Goal: Information Seeking & Learning: Check status

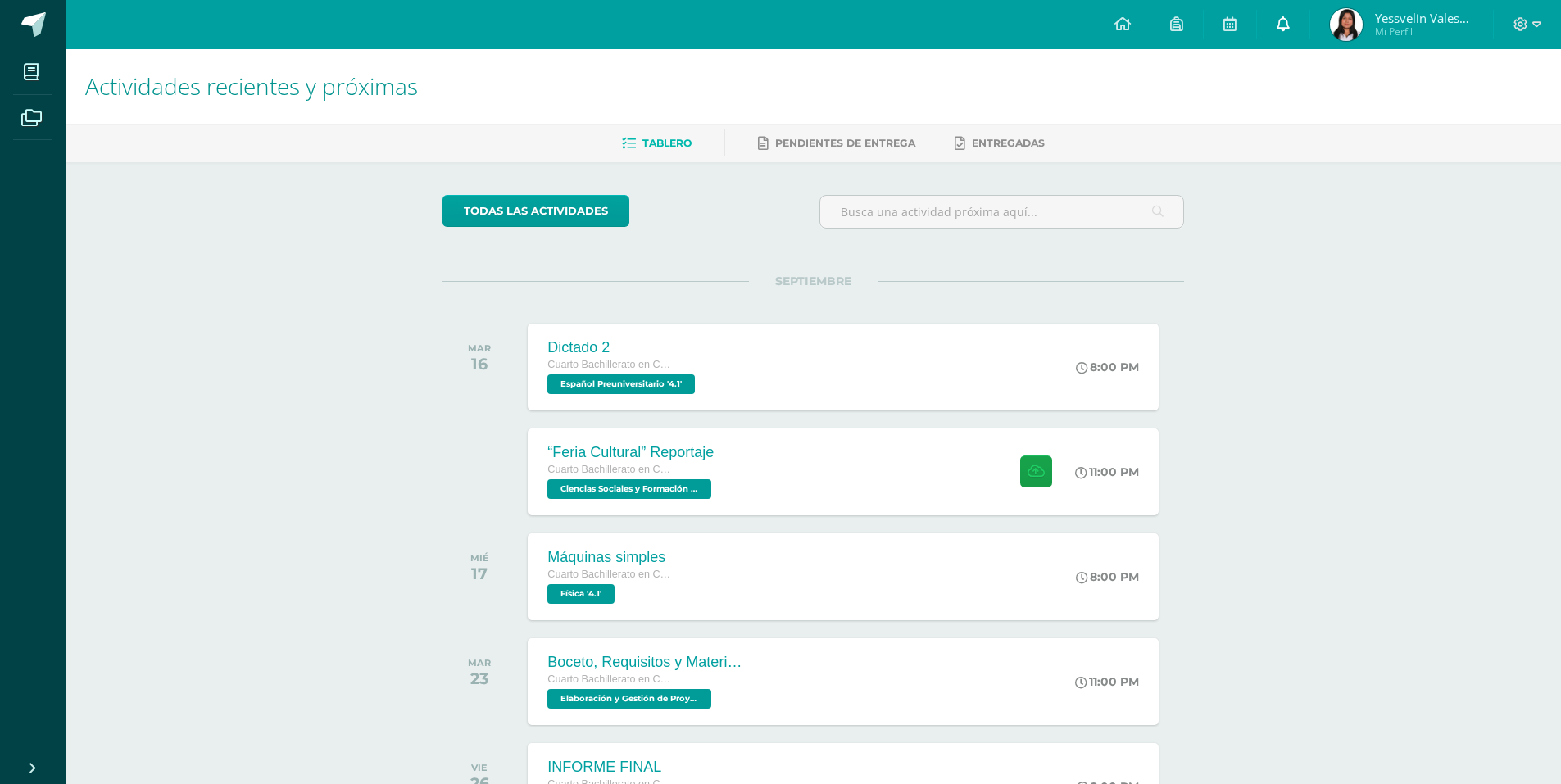
click at [1299, 31] on link at bounding box center [1284, 25] width 53 height 49
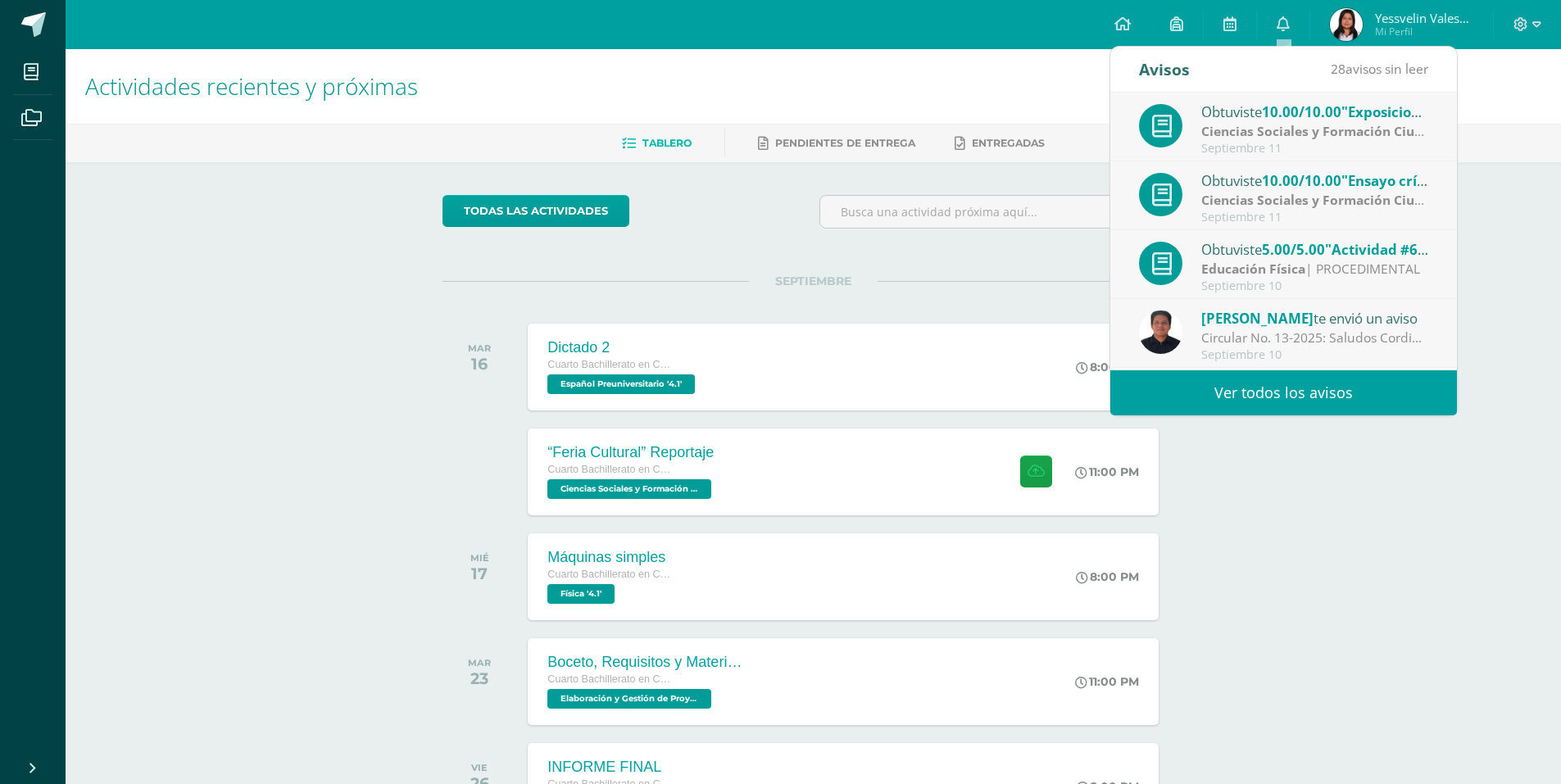
click at [1346, 8] on img at bounding box center [1346, 24] width 33 height 33
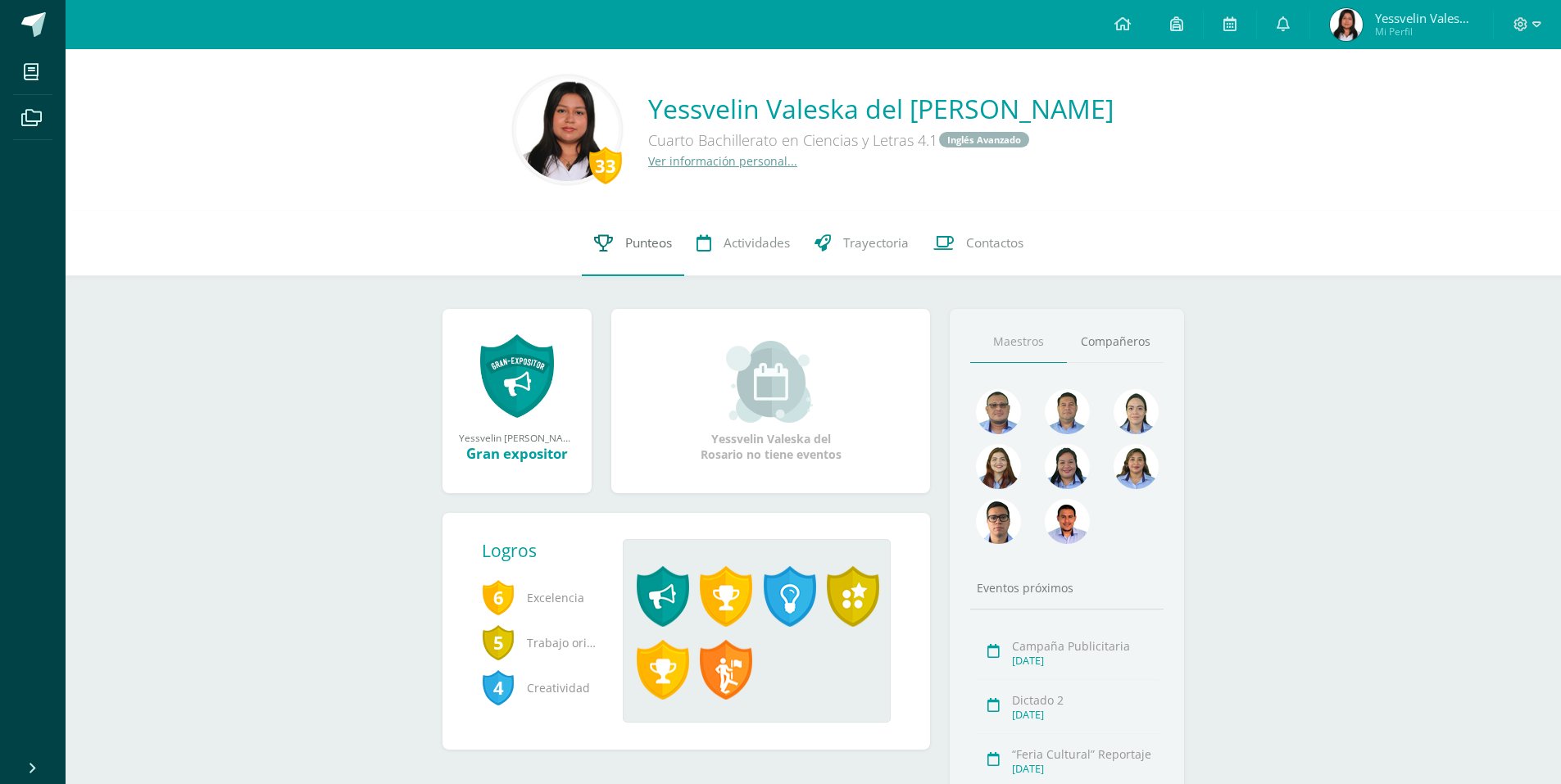
click at [642, 240] on span "Punteos" at bounding box center [648, 243] width 47 height 18
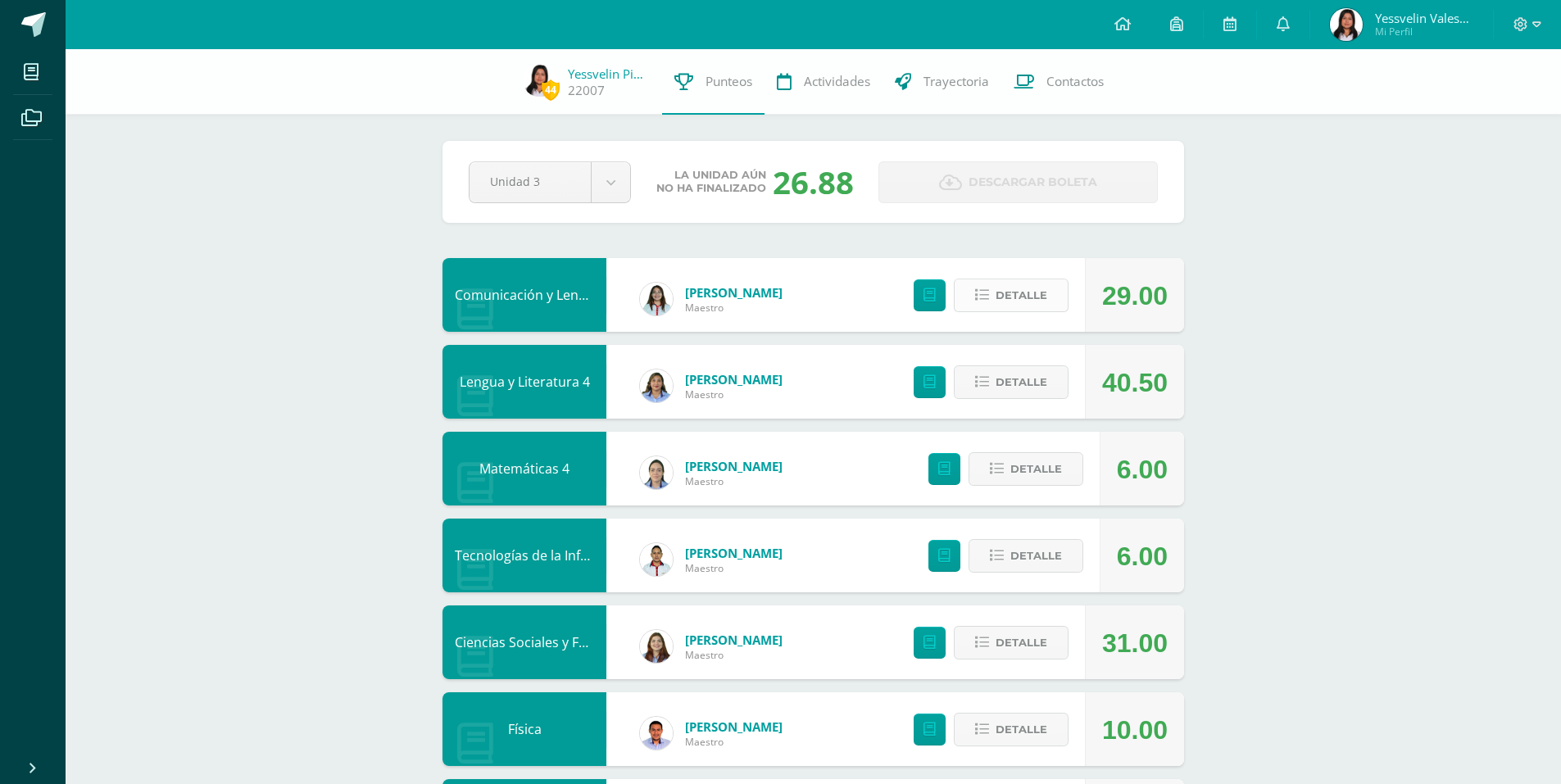
click at [1052, 304] on button "Detalle" at bounding box center [1011, 295] width 115 height 33
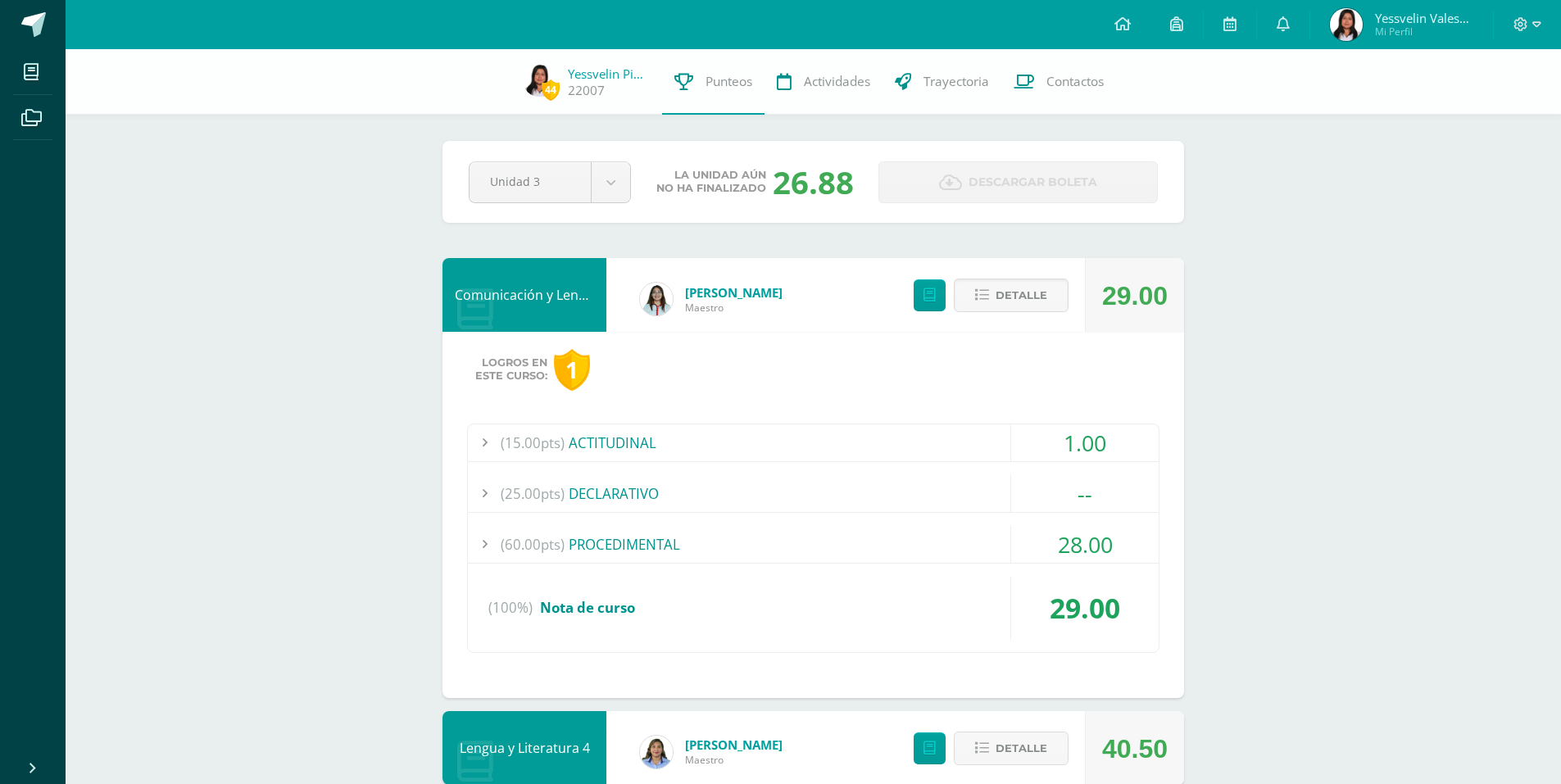
click at [958, 540] on div "(60.00pts) PROCEDIMENTAL" at bounding box center [813, 544] width 691 height 37
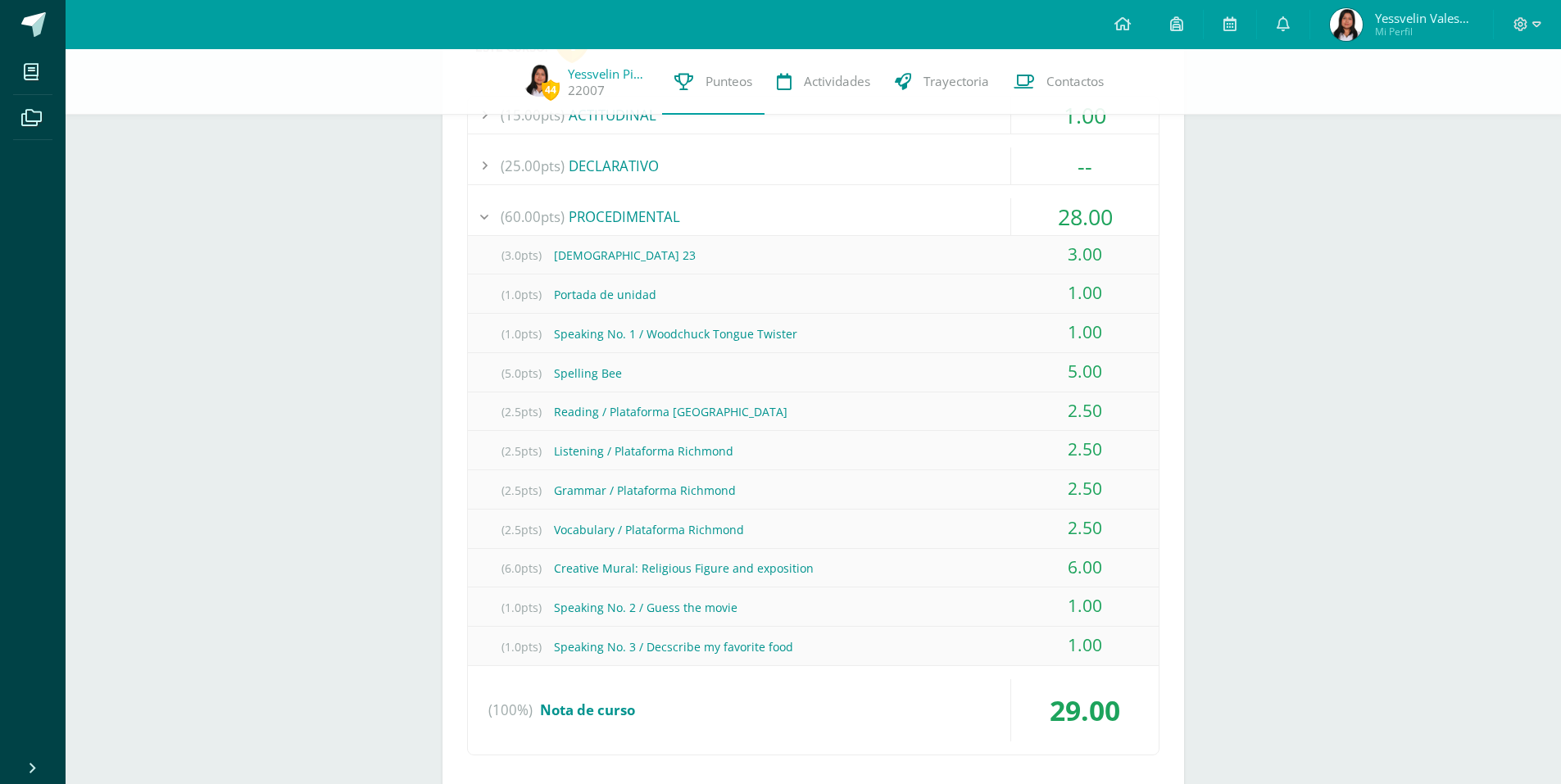
scroll to position [330, 0]
drag, startPoint x: 1062, startPoint y: 565, endPoint x: 1095, endPoint y: 562, distance: 33.1
click at [1095, 562] on div "6.00" at bounding box center [1084, 566] width 147 height 37
drag, startPoint x: 1066, startPoint y: 526, endPoint x: 1106, endPoint y: 526, distance: 40.0
click at [1106, 526] on div "2.50" at bounding box center [1084, 526] width 147 height 37
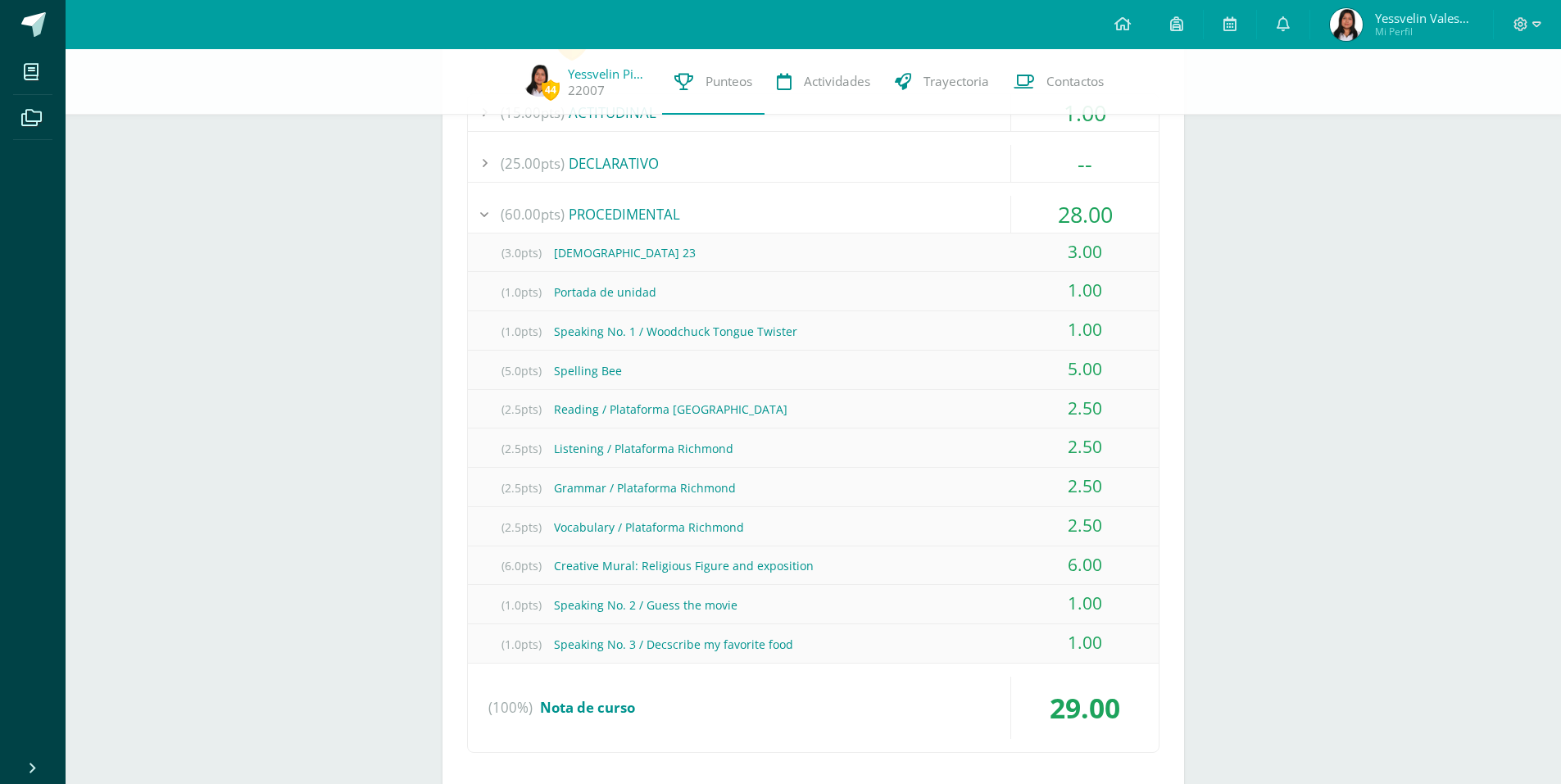
drag, startPoint x: 1072, startPoint y: 489, endPoint x: 1108, endPoint y: 489, distance: 36.0
click at [1108, 489] on div "2.50" at bounding box center [1084, 486] width 147 height 37
drag, startPoint x: 1068, startPoint y: 448, endPoint x: 1104, endPoint y: 447, distance: 36.0
click at [1104, 447] on div "2.50" at bounding box center [1084, 447] width 147 height 37
click at [1339, 281] on div "44 Yessvelin Pinituj 22007 Punteos Actividades Trayectoria Contactos Pendiente …" at bounding box center [813, 796] width 1496 height 2155
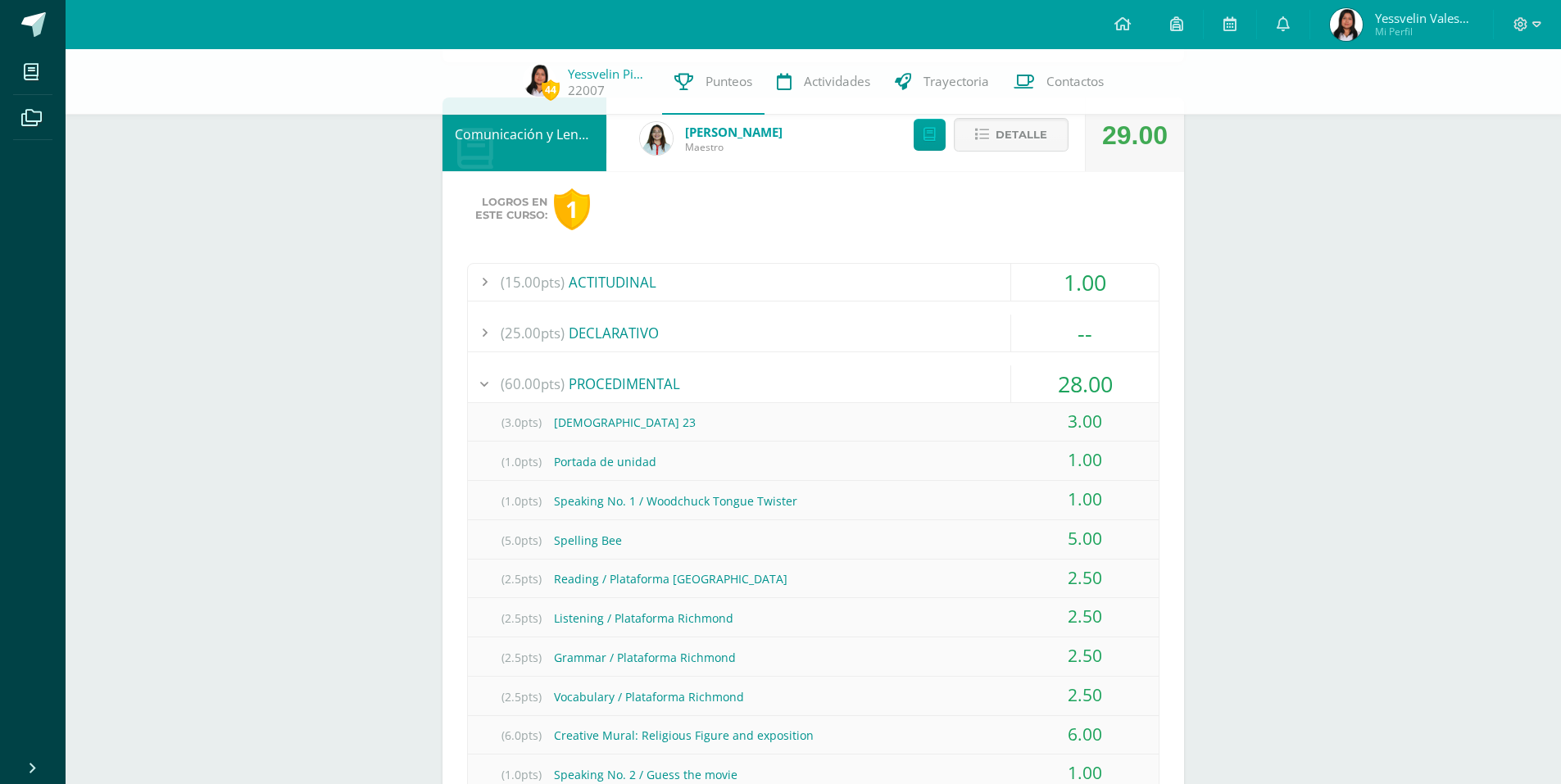
scroll to position [122, 0]
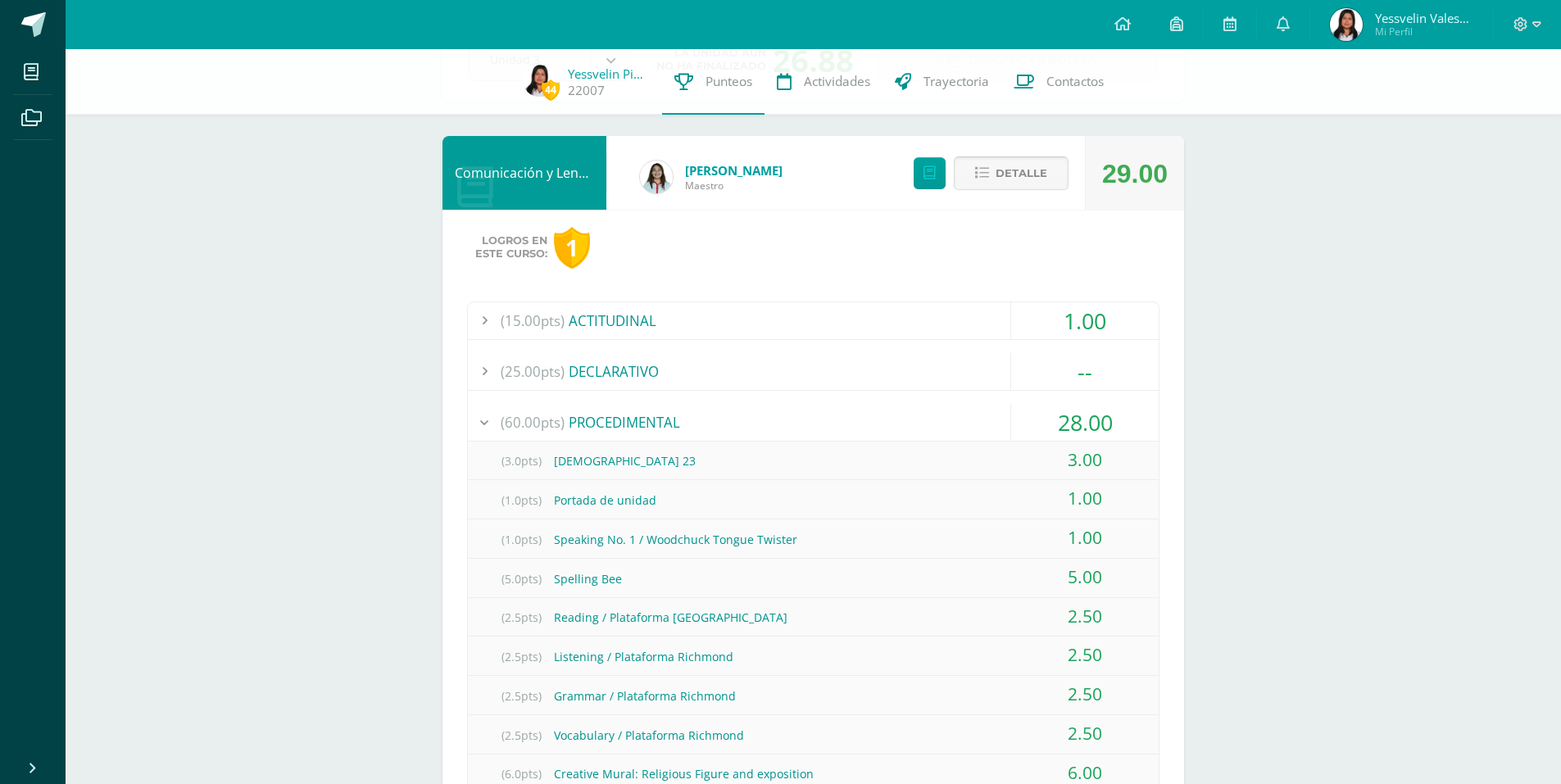
click at [1029, 177] on span "Detalle" at bounding box center [1021, 174] width 52 height 30
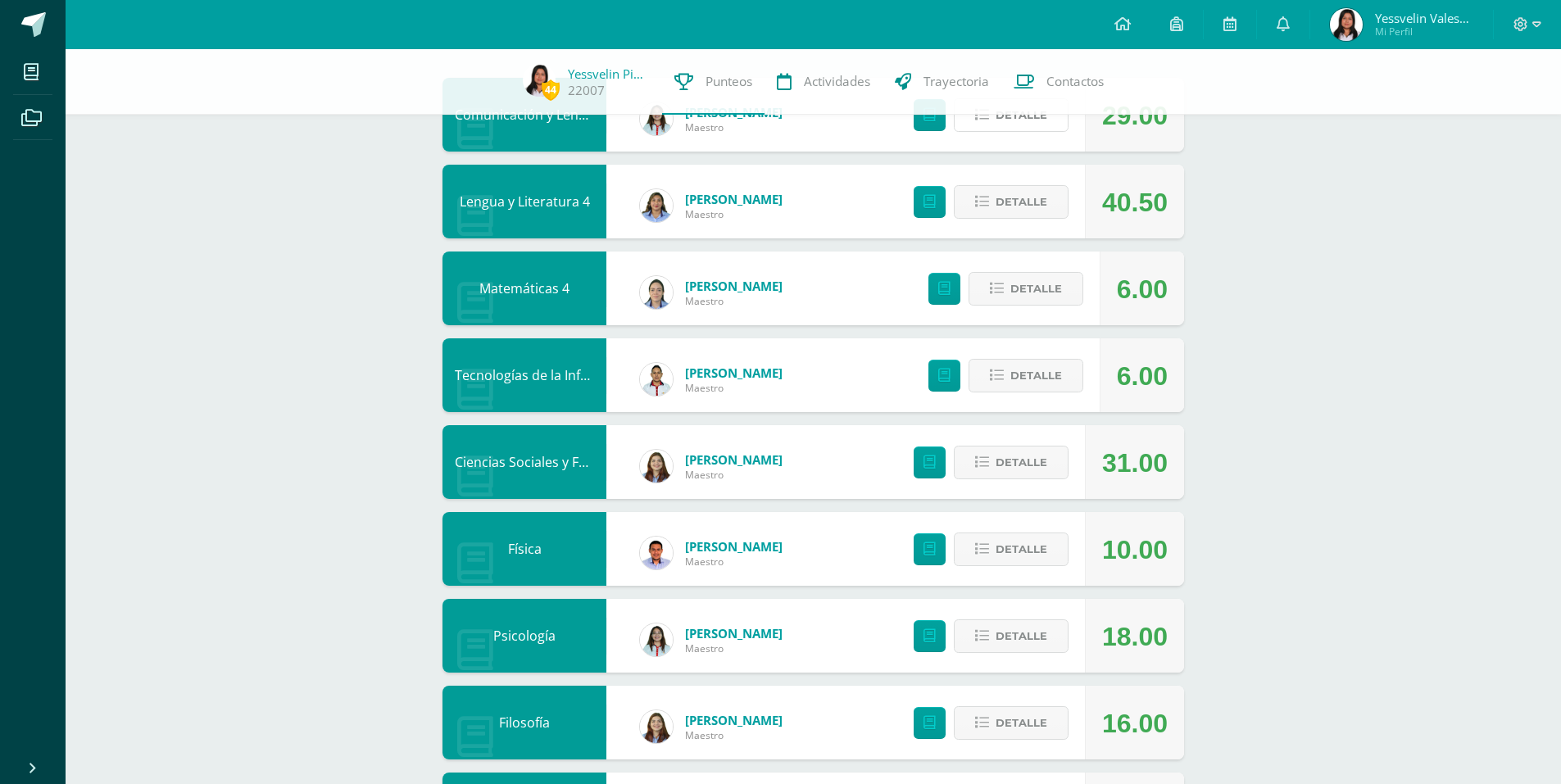
scroll to position [198, 0]
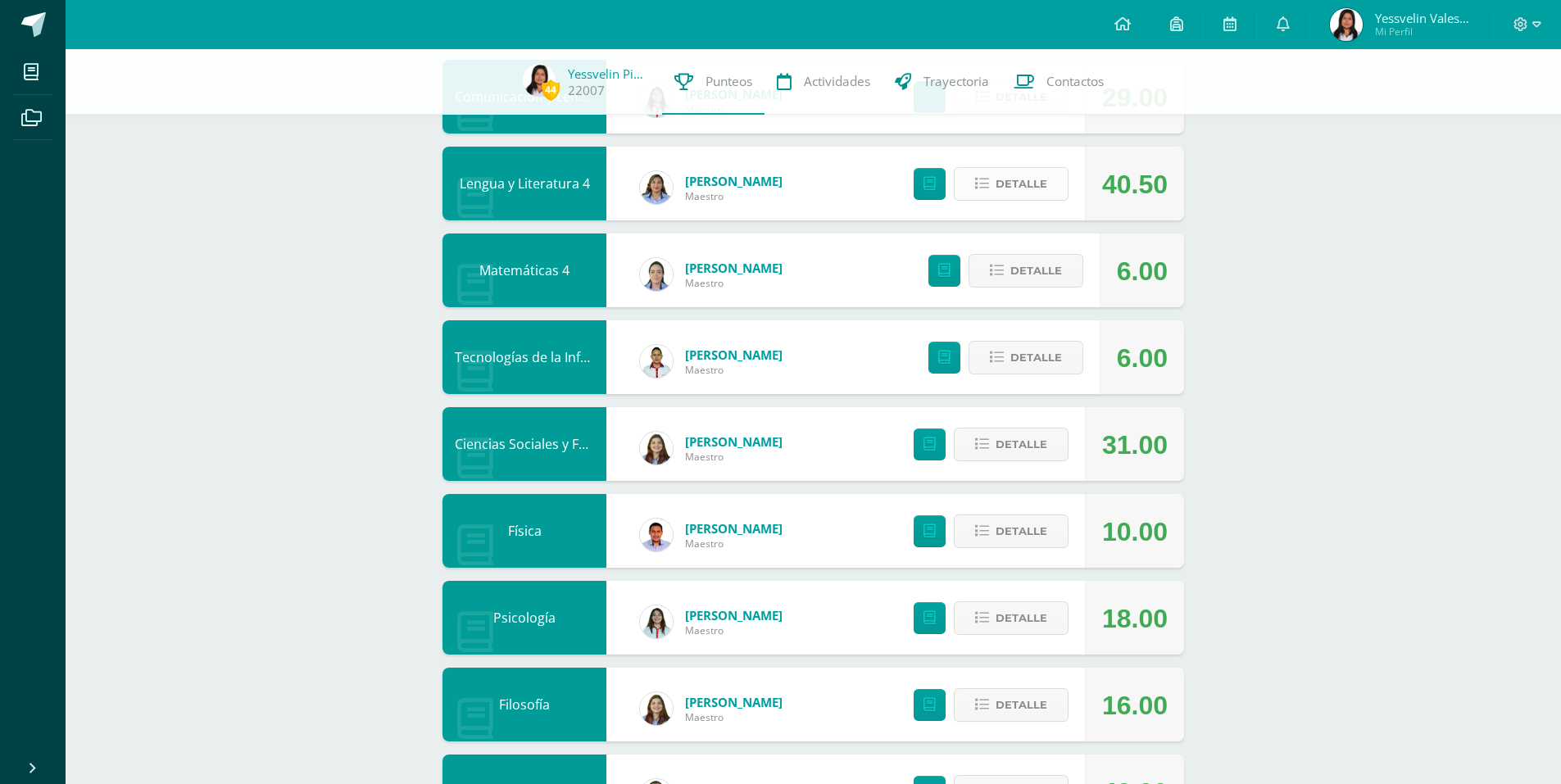
click at [1006, 190] on span "Detalle" at bounding box center [1021, 184] width 52 height 30
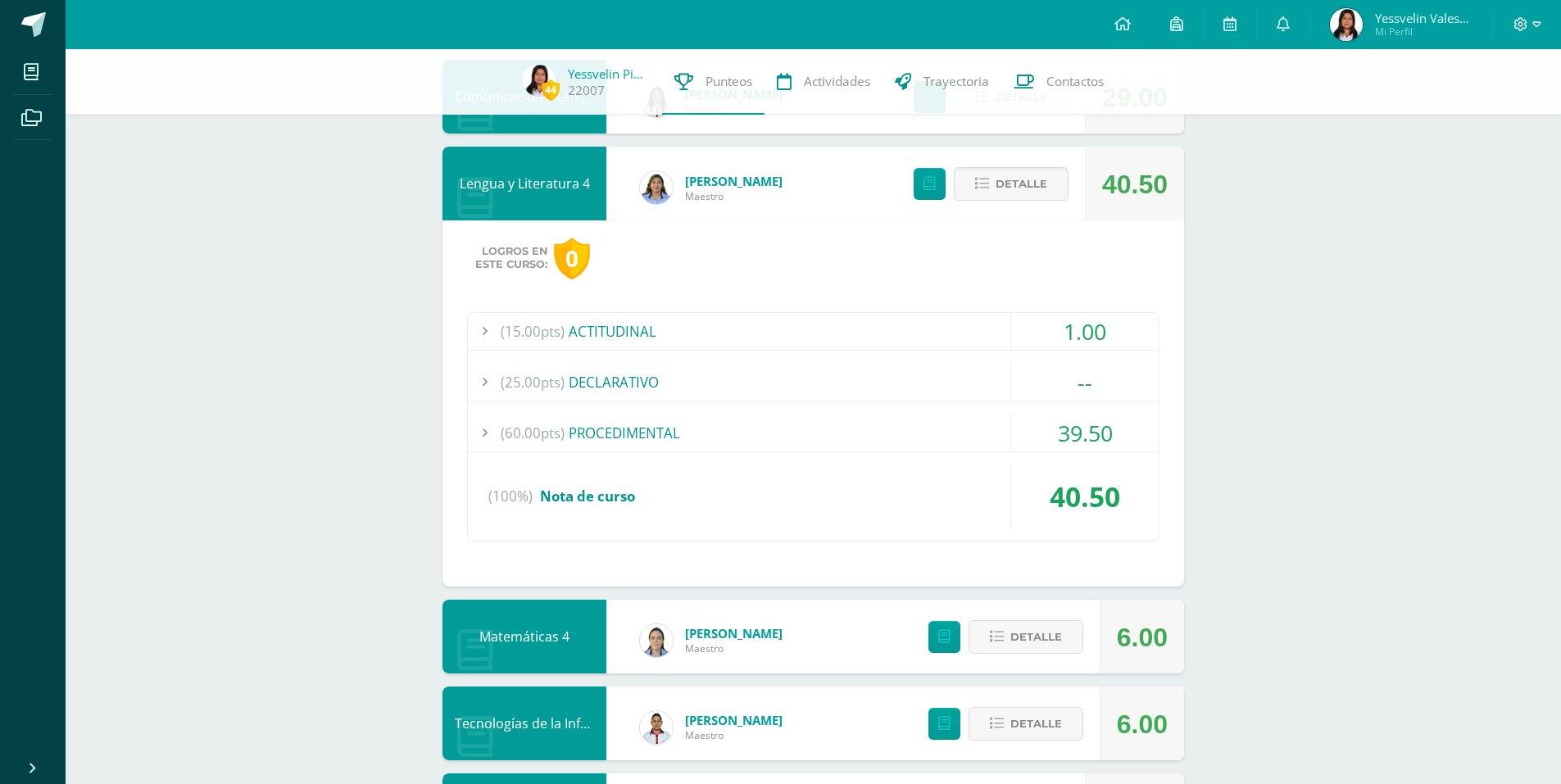
click at [1017, 432] on div "39.50" at bounding box center [1084, 433] width 147 height 37
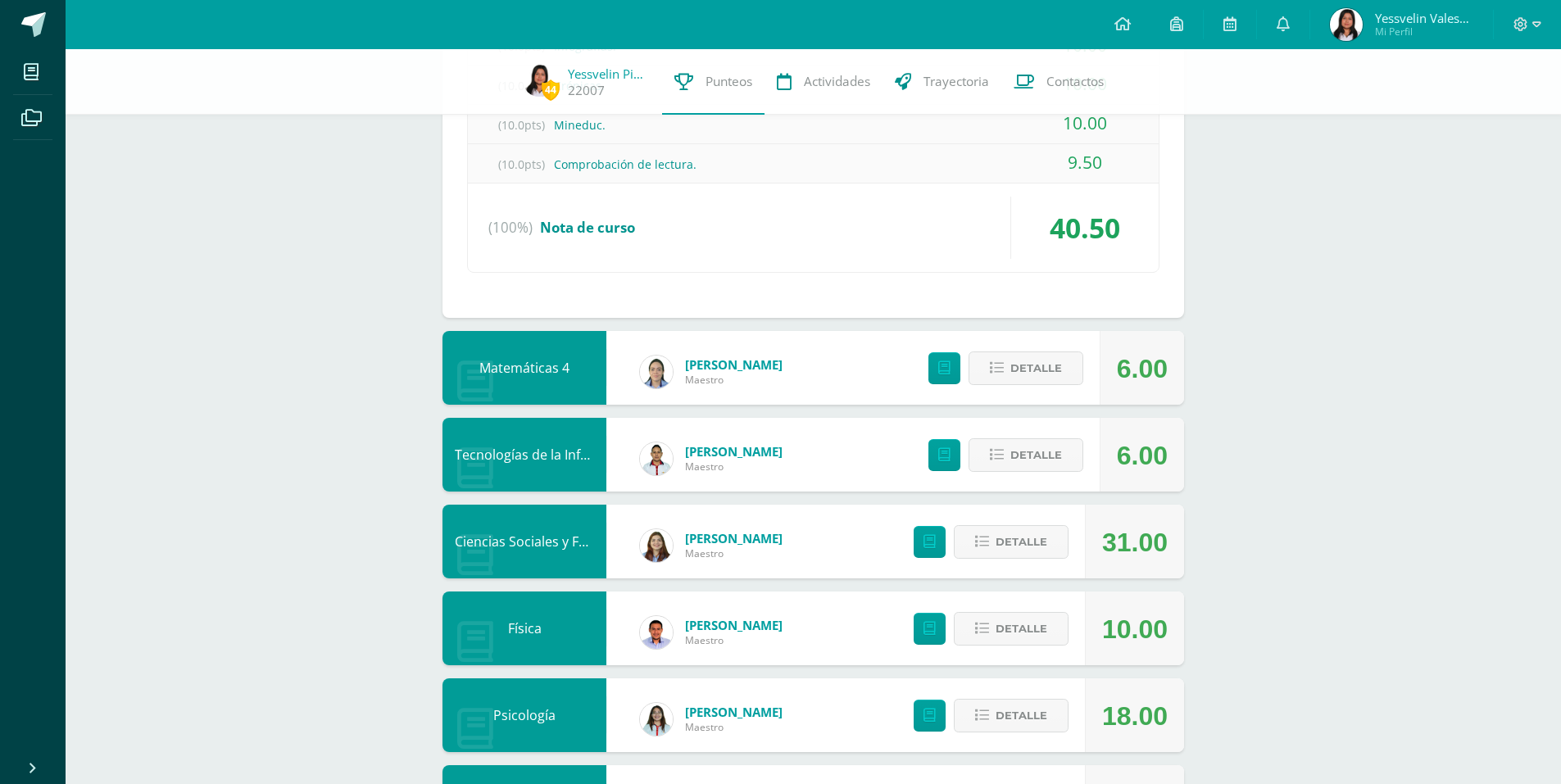
scroll to position [695, 0]
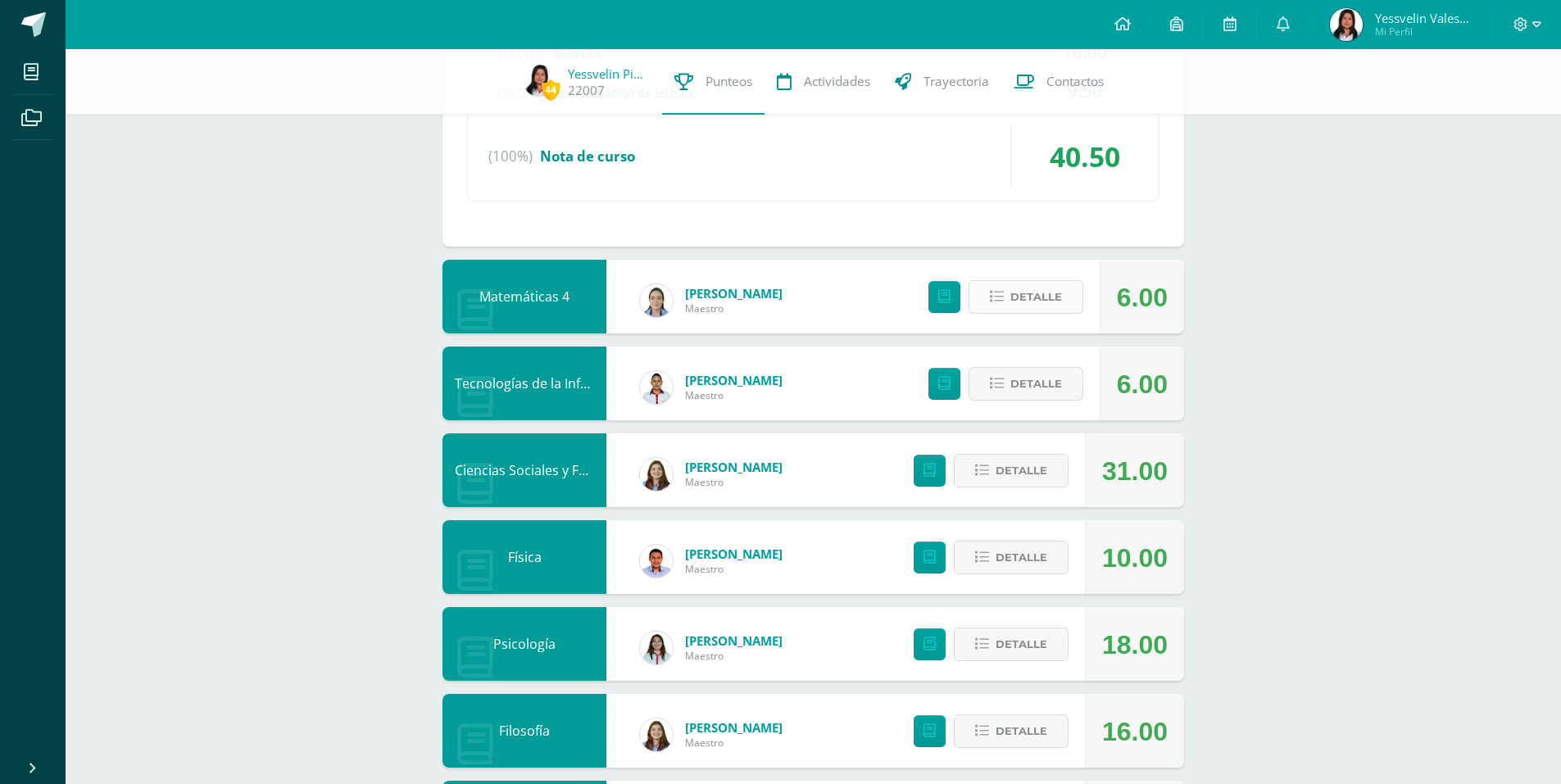
click at [1044, 282] on span "Detalle" at bounding box center [1036, 297] width 52 height 30
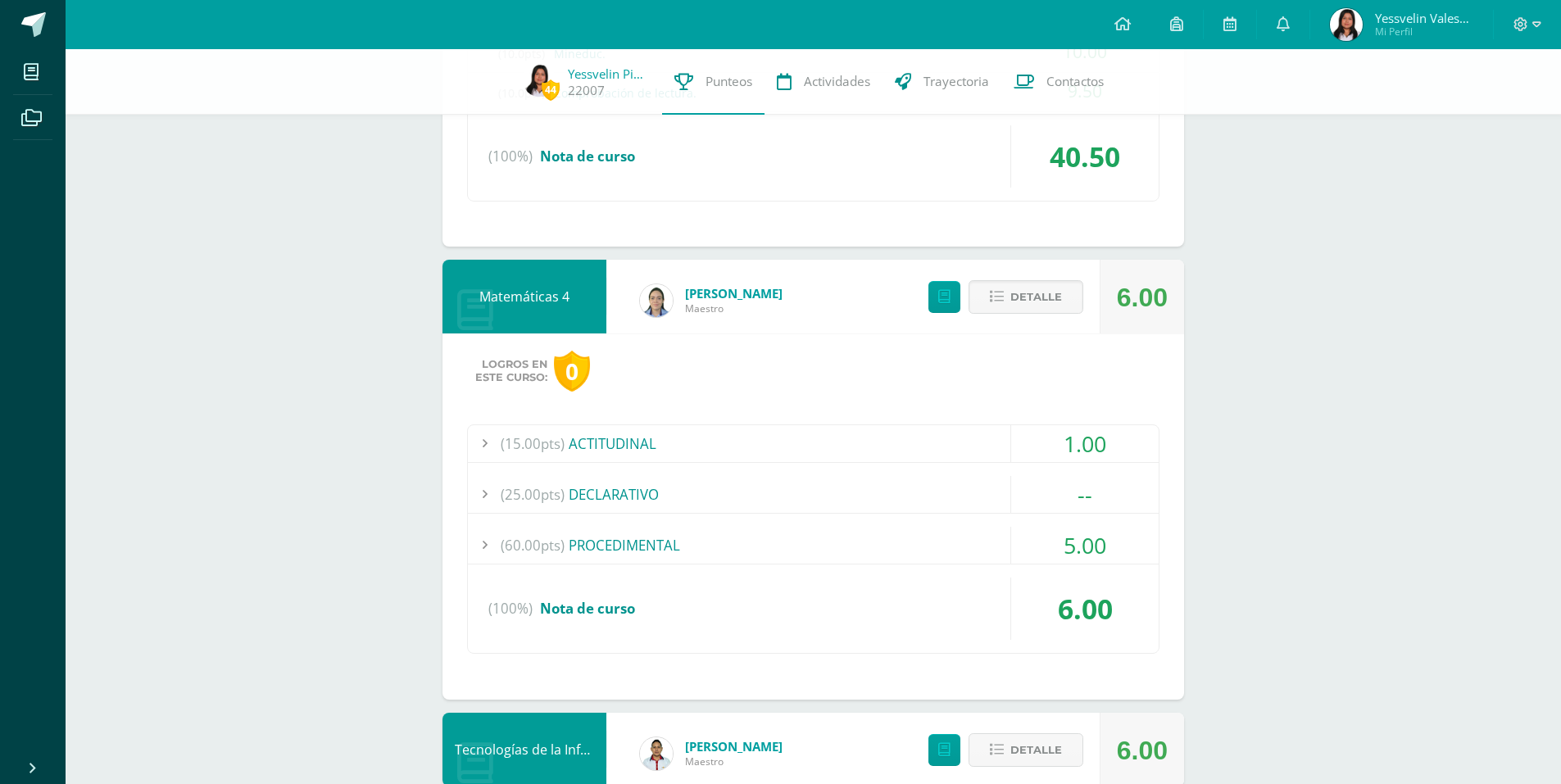
click at [986, 550] on div "(60.00pts) PROCEDIMENTAL" at bounding box center [813, 545] width 691 height 37
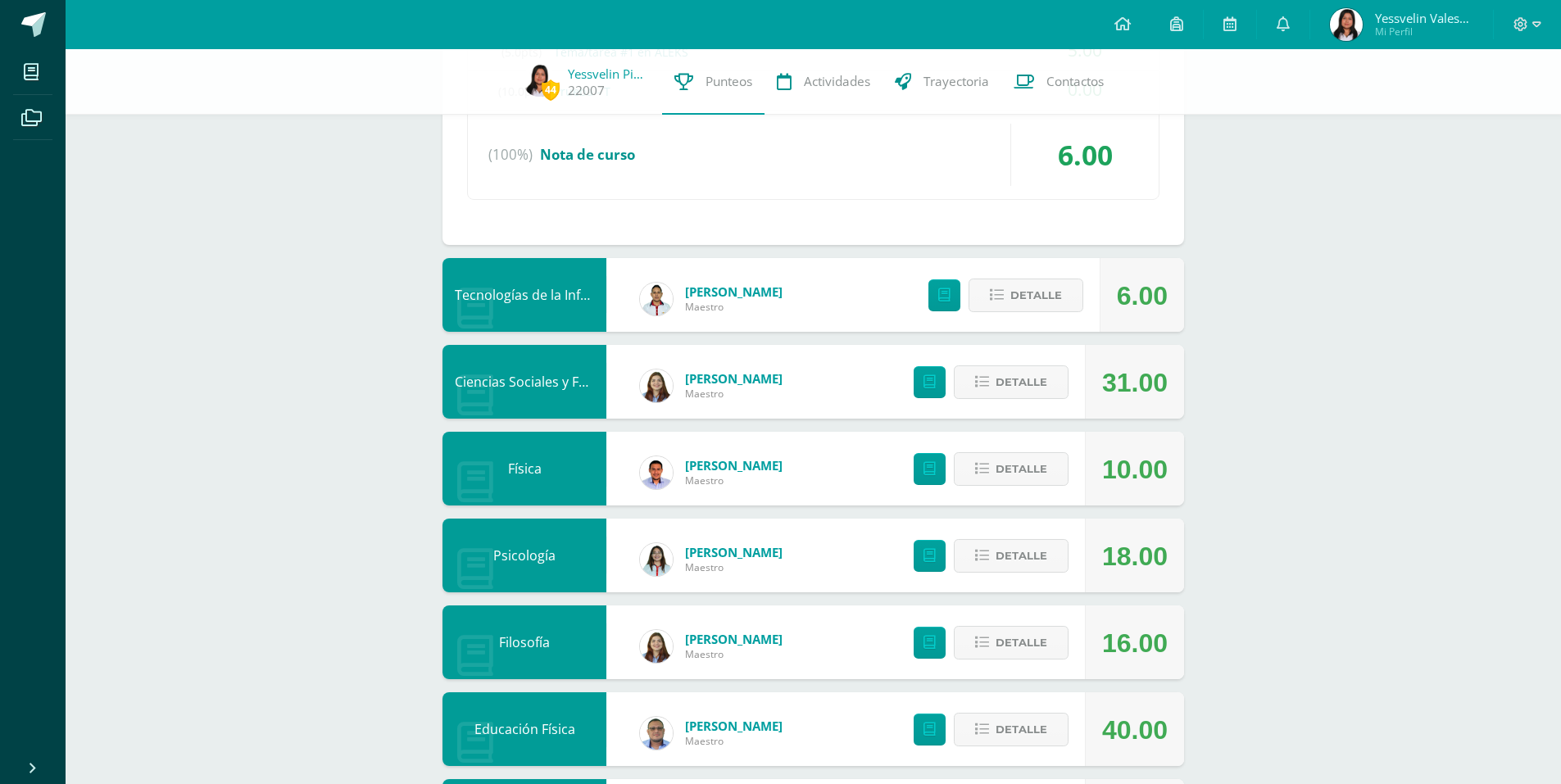
scroll to position [1113, 0]
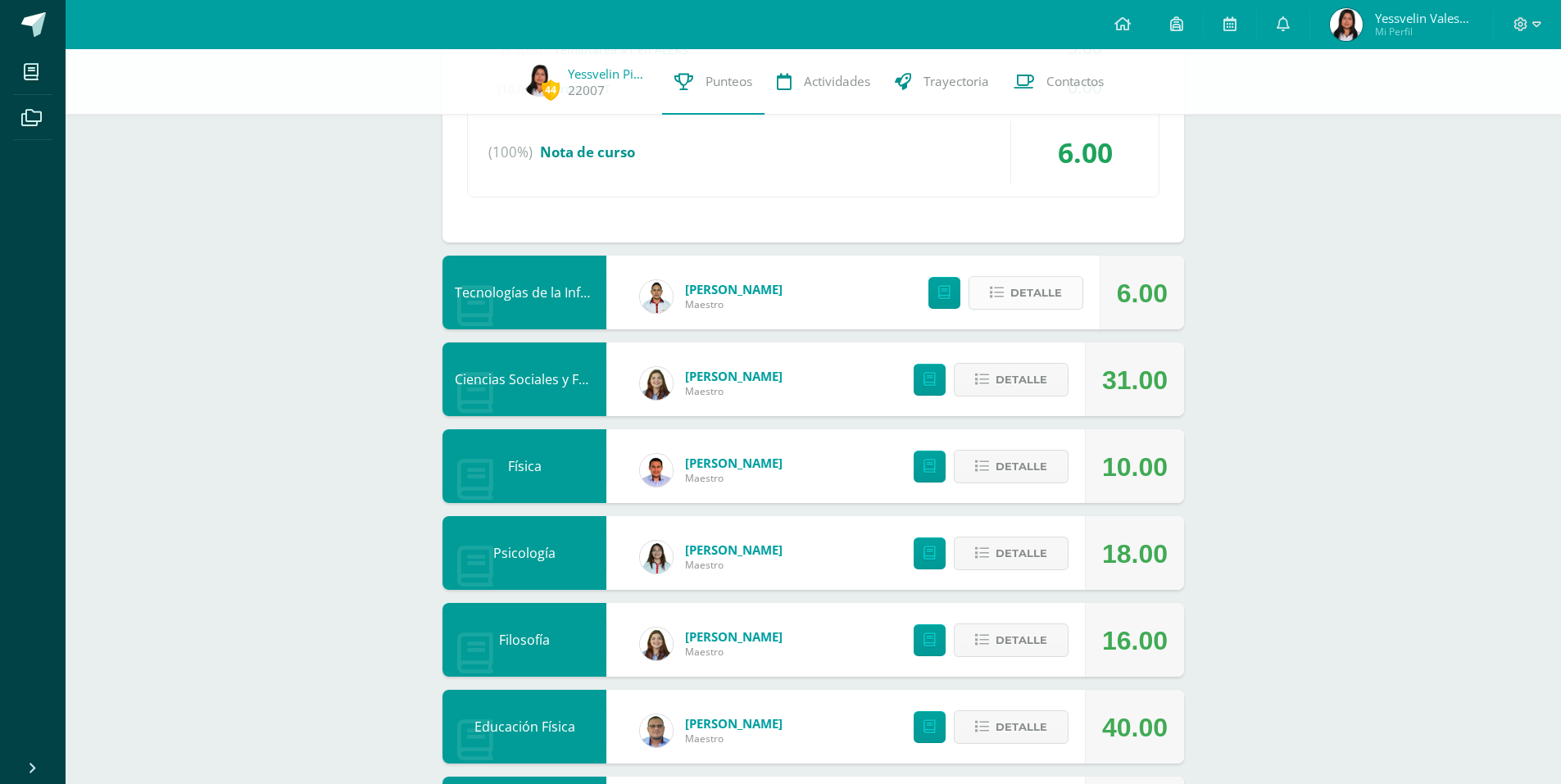
click at [1027, 299] on span "Detalle" at bounding box center [1036, 292] width 52 height 30
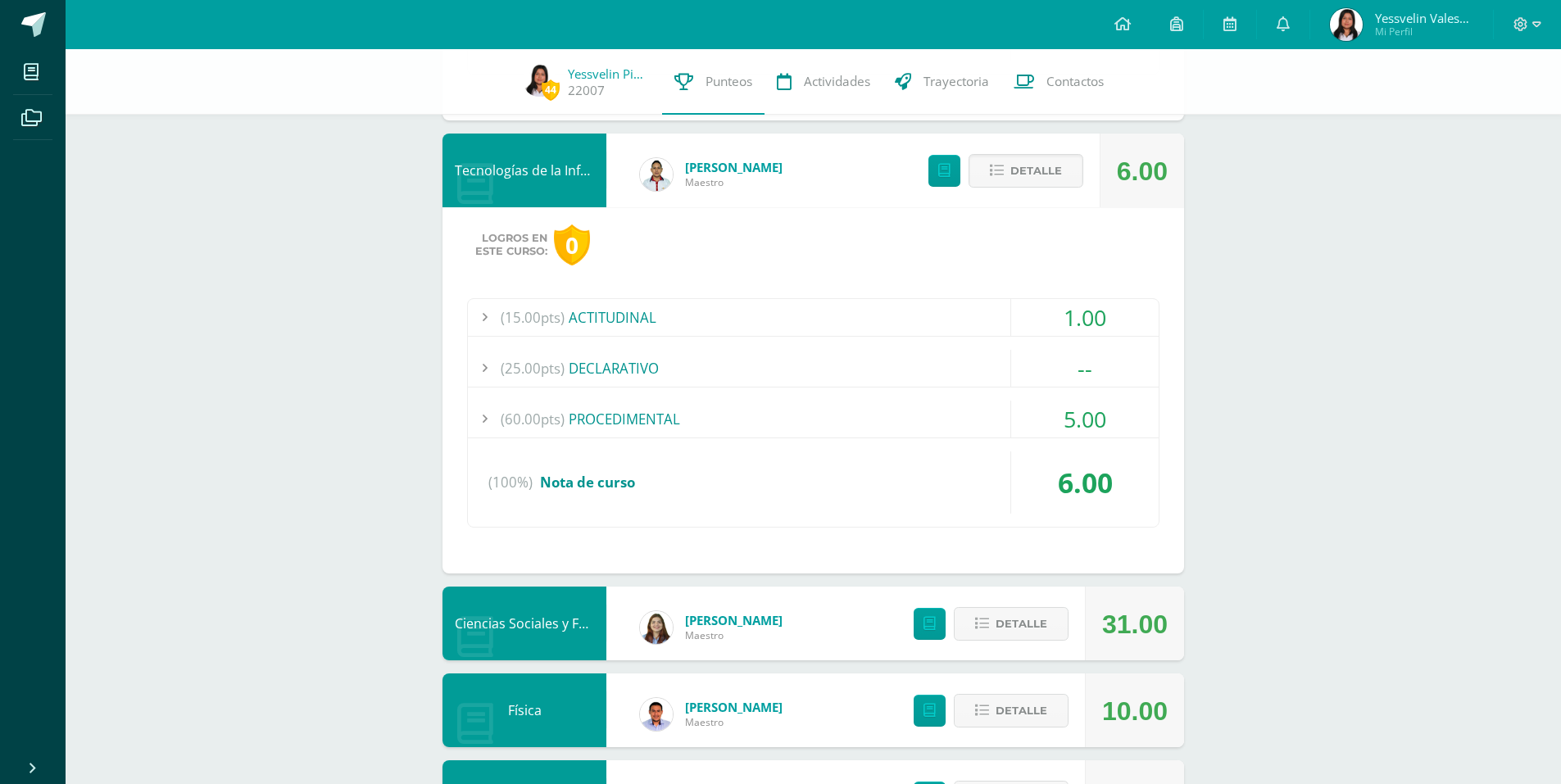
click at [1012, 403] on div "5.00" at bounding box center [1084, 419] width 147 height 37
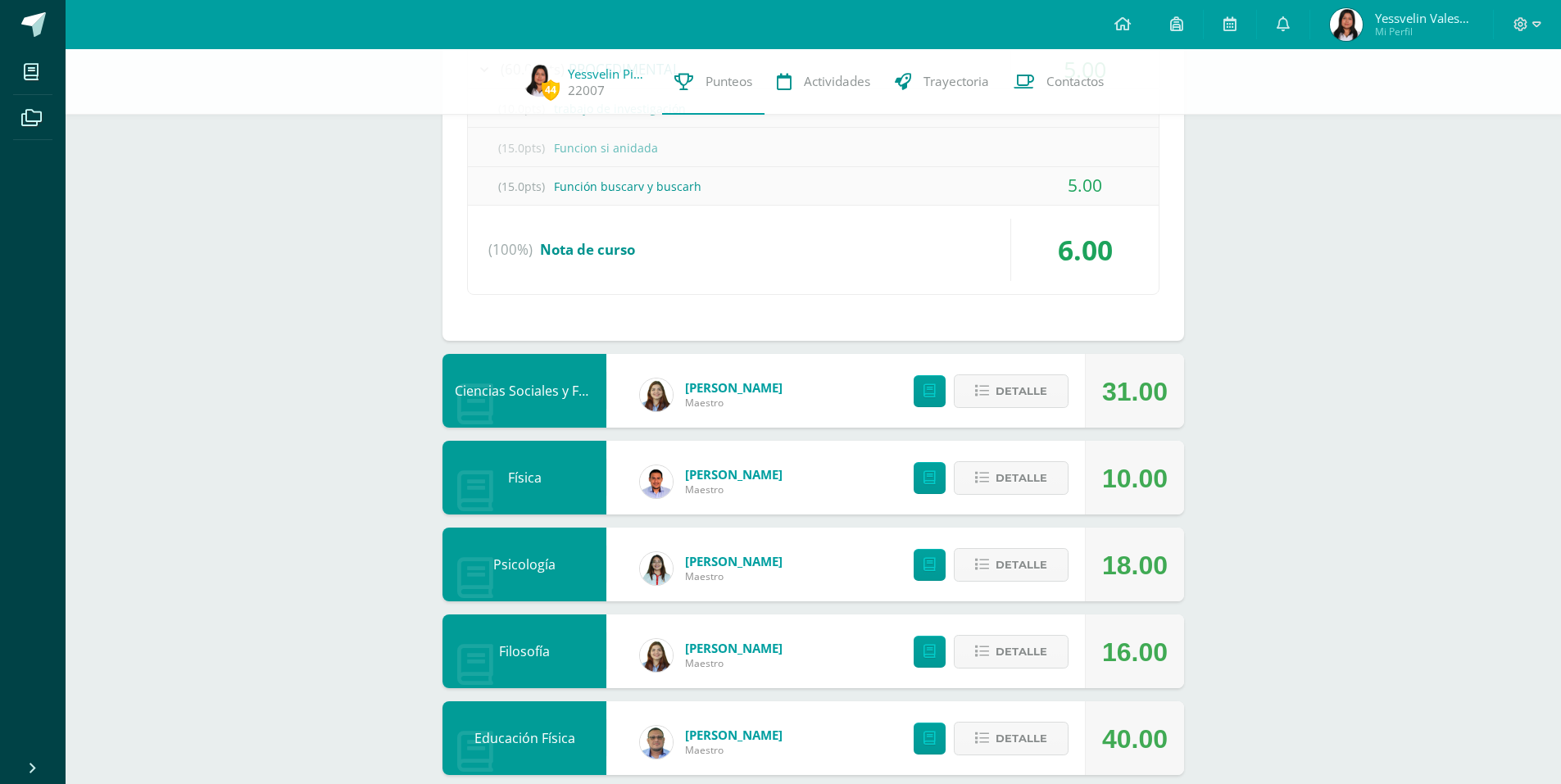
scroll to position [1470, 0]
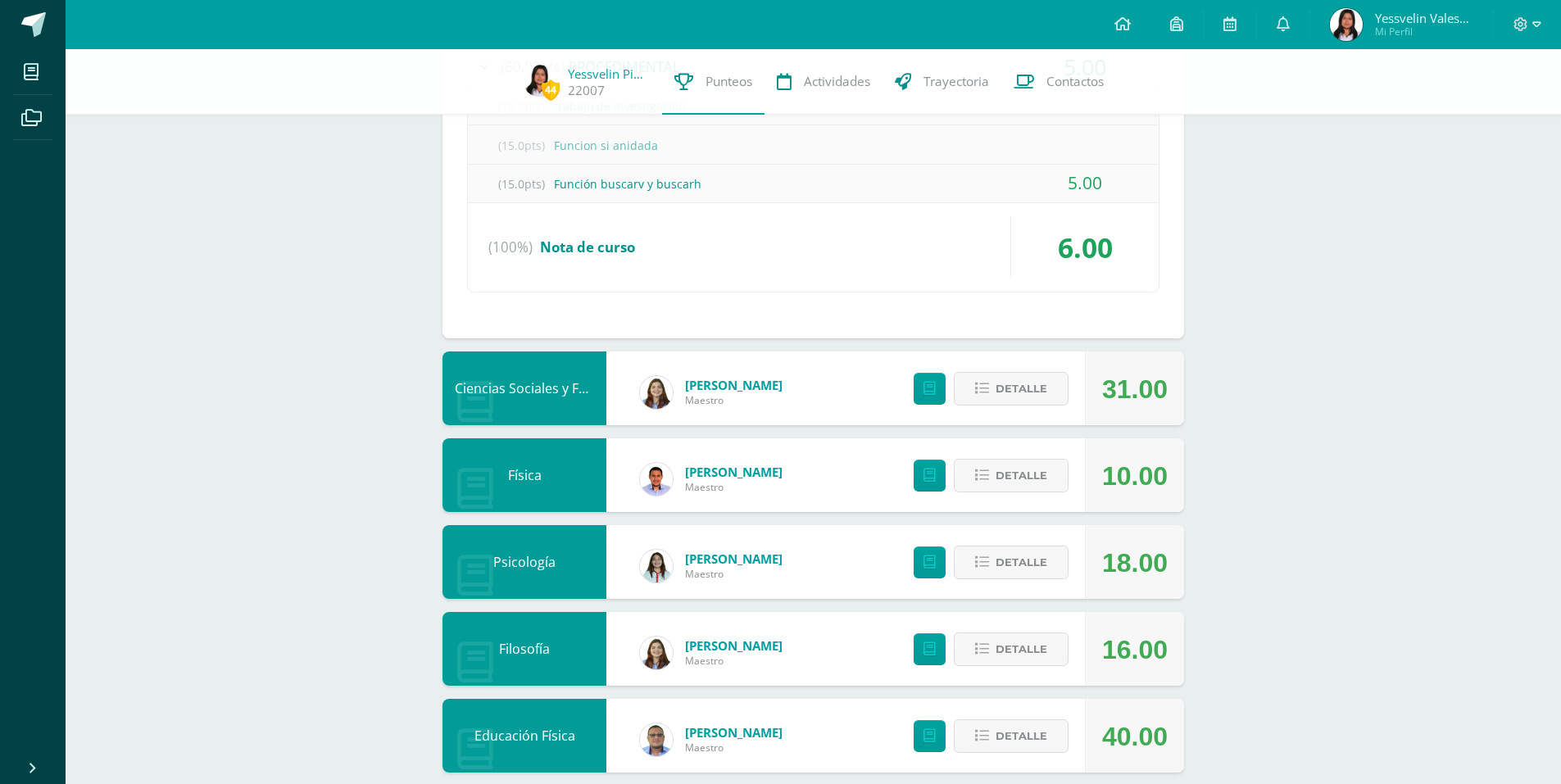
click at [1049, 406] on div "Detalle" at bounding box center [987, 388] width 196 height 74
click at [1048, 400] on button "Detalle" at bounding box center [1011, 388] width 115 height 33
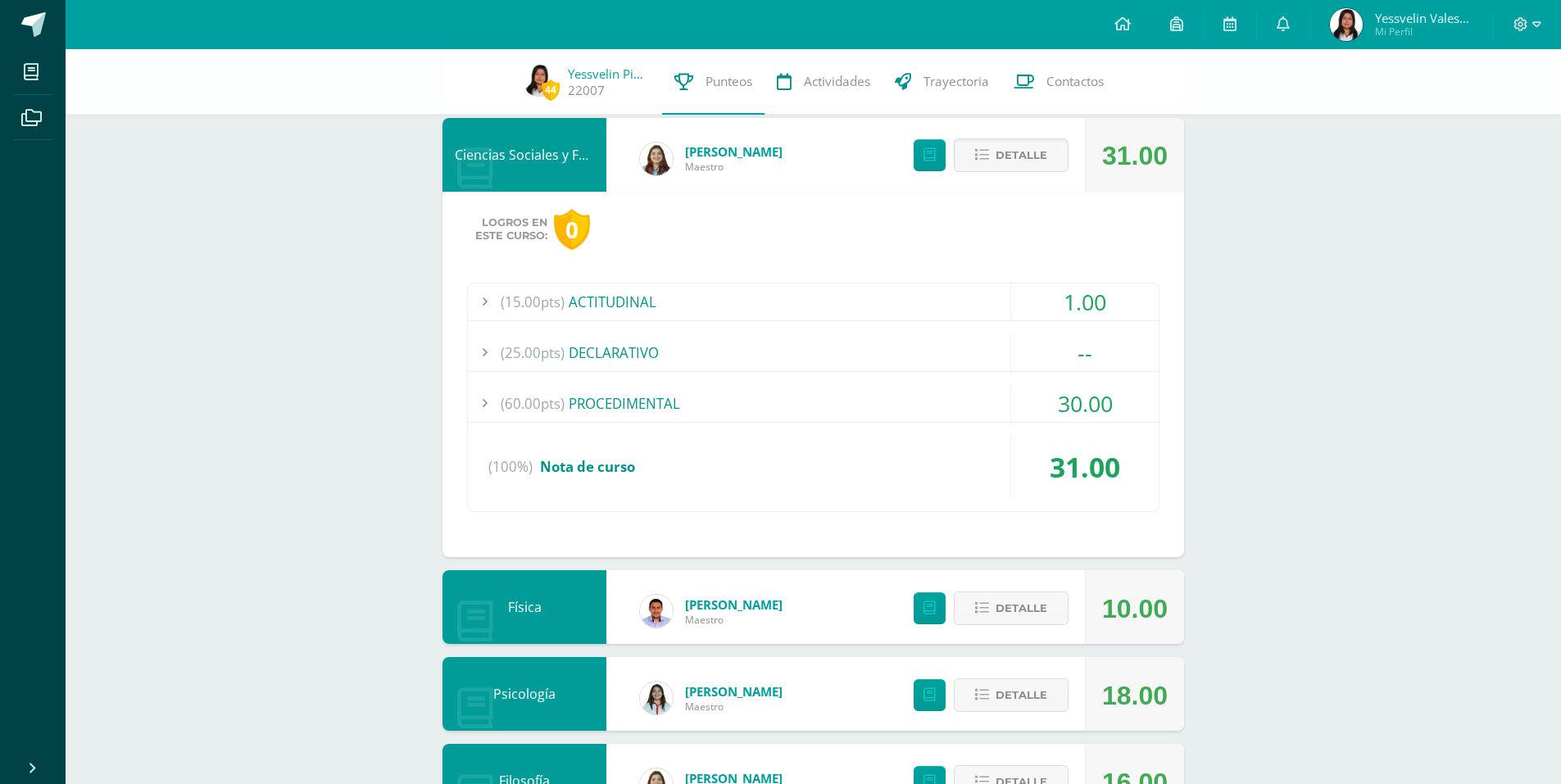
click at [924, 402] on div "(60.00pts) PROCEDIMENTAL" at bounding box center [813, 403] width 691 height 37
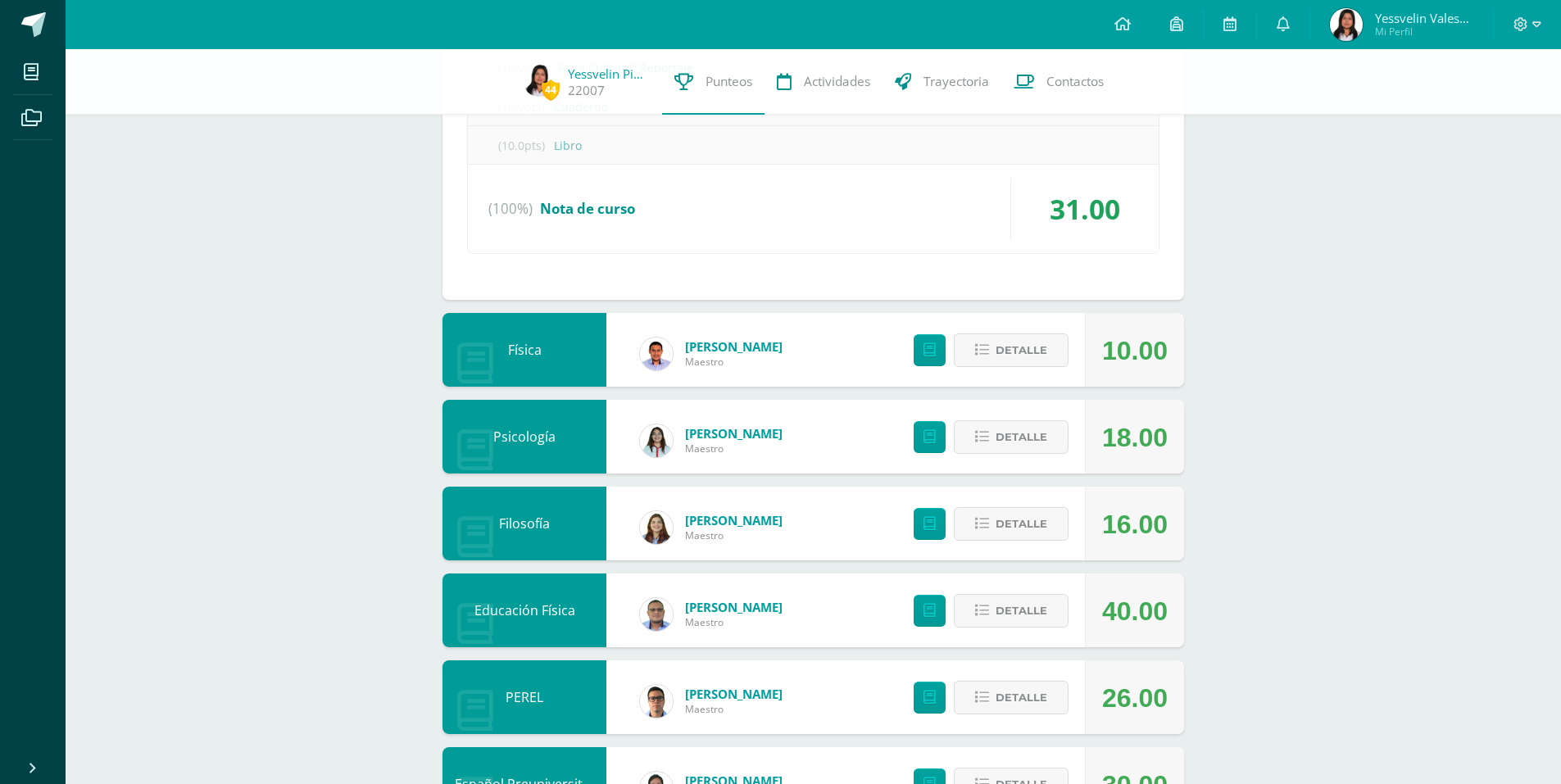
scroll to position [2092, 0]
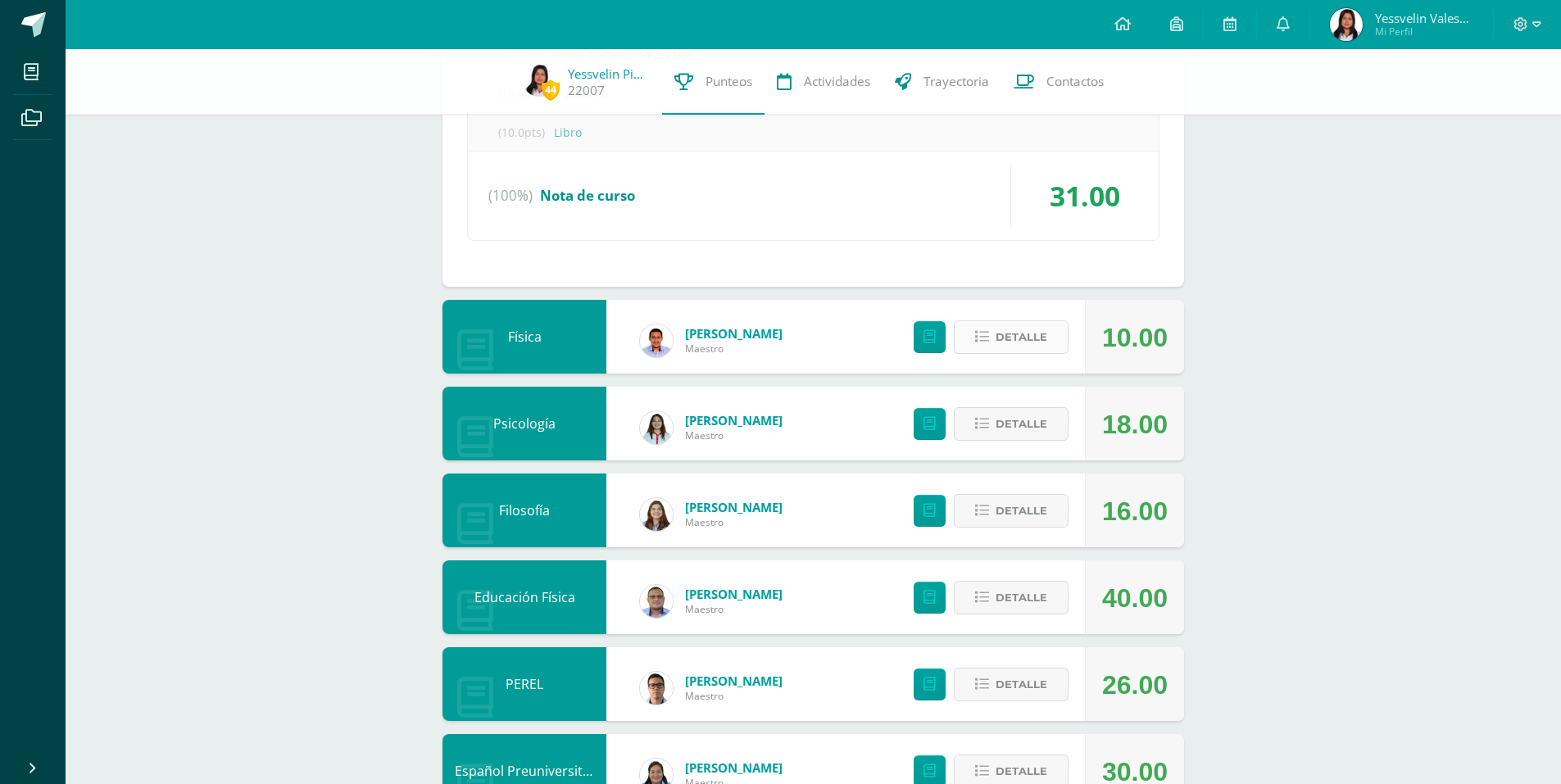
click at [1032, 338] on span "Detalle" at bounding box center [1021, 337] width 52 height 30
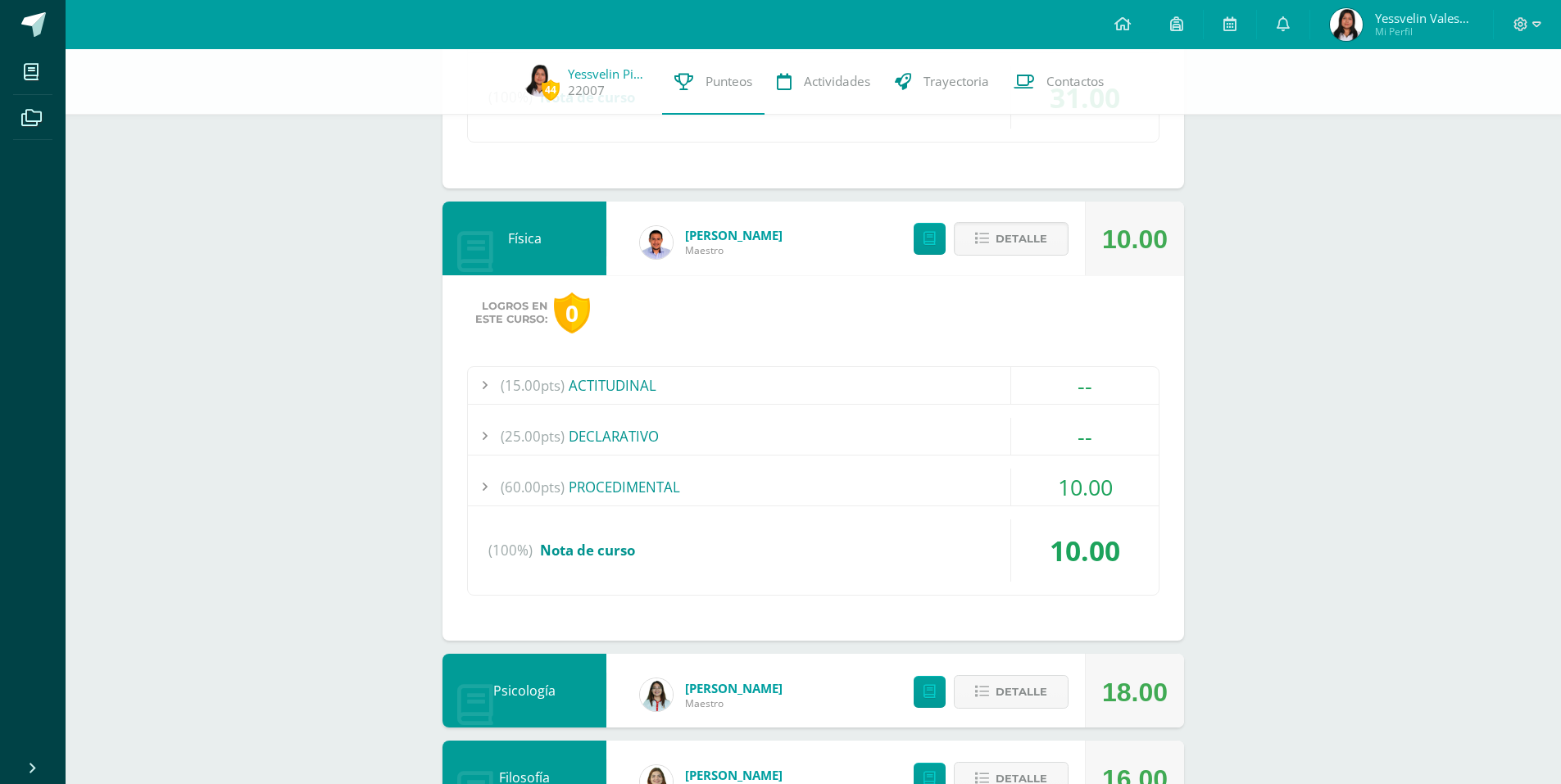
click at [967, 472] on div "(60.00pts) PROCEDIMENTAL" at bounding box center [813, 487] width 691 height 37
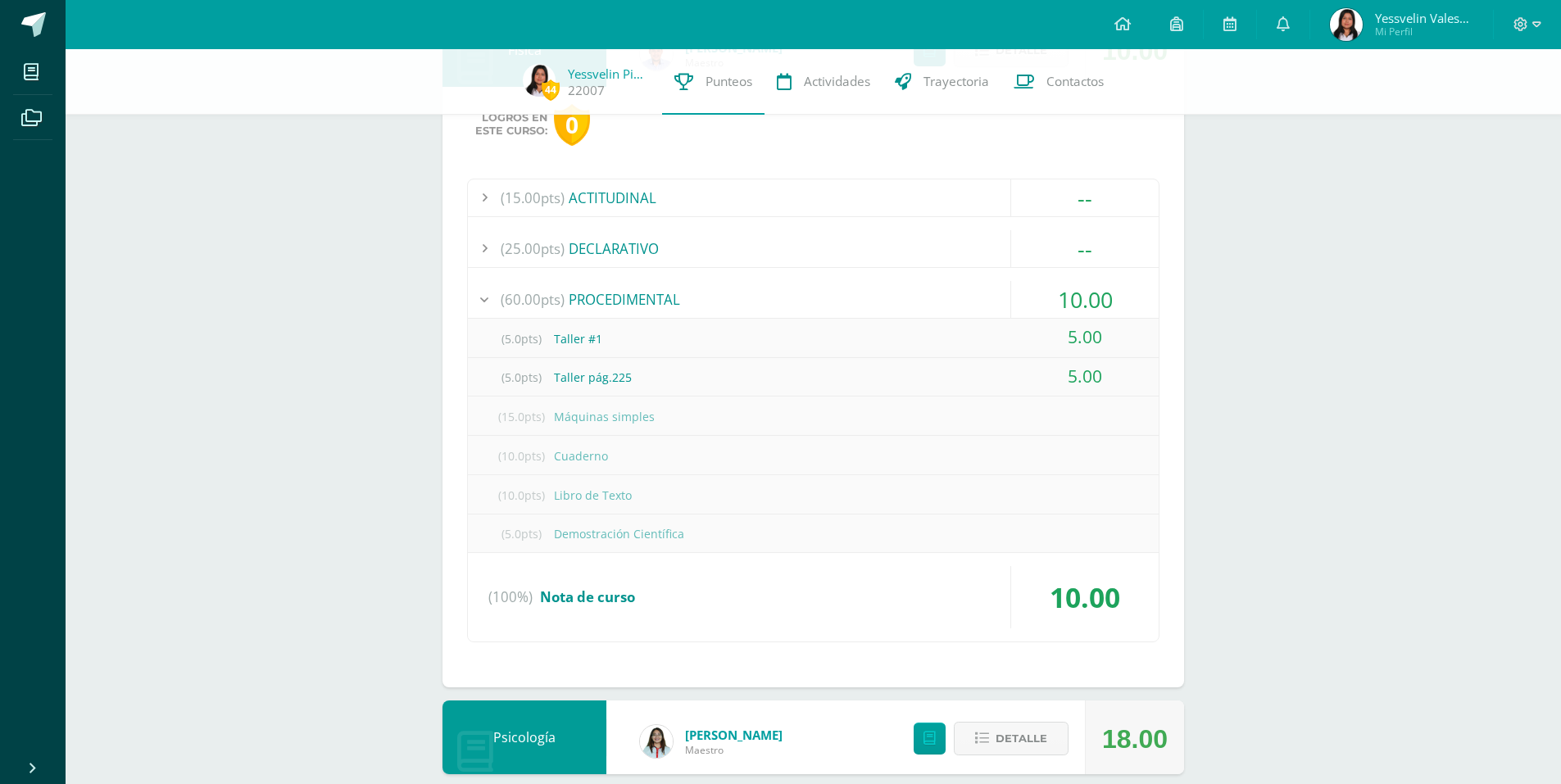
scroll to position [2122, 0]
